Goal: Task Accomplishment & Management: Complete application form

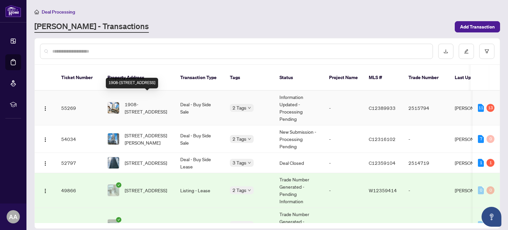
click at [144, 101] on span "1908-[STREET_ADDRESS]" at bounding box center [147, 108] width 45 height 15
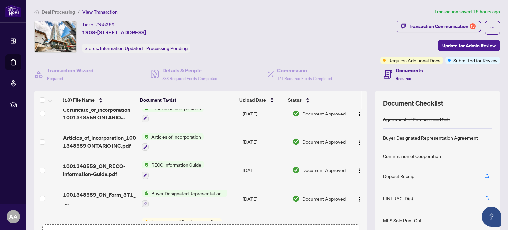
scroll to position [46, 0]
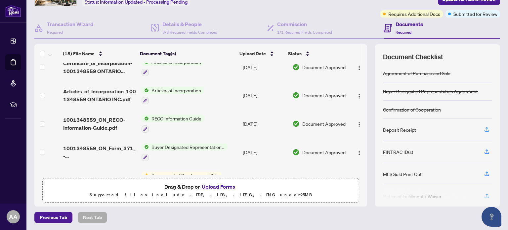
click at [213, 188] on button "Upload Forms" at bounding box center [218, 186] width 37 height 9
click at [216, 184] on button "Upload Forms" at bounding box center [218, 186] width 37 height 9
click at [216, 185] on button "Upload Forms" at bounding box center [218, 186] width 37 height 9
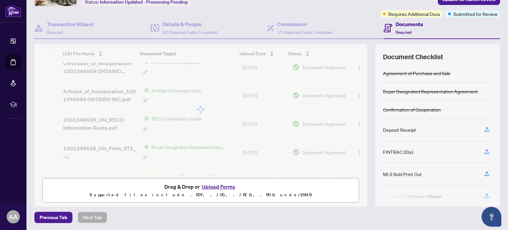
scroll to position [0, 0]
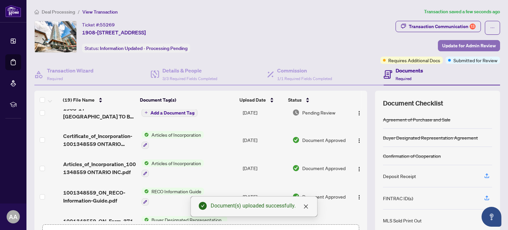
click at [472, 46] on span "Update for Admin Review" at bounding box center [469, 45] width 54 height 11
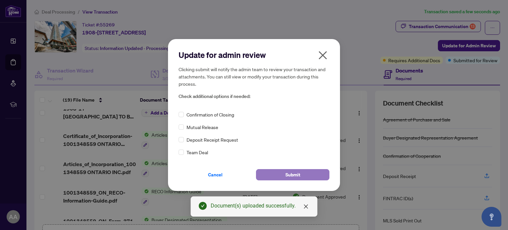
click at [291, 173] on span "Submit" at bounding box center [292, 174] width 15 height 11
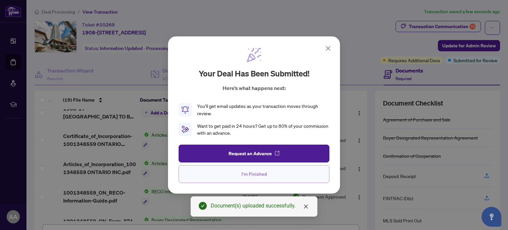
click at [250, 174] on span "I'm Finished" at bounding box center [253, 174] width 25 height 11
